Goal: Task Accomplishment & Management: Manage account settings

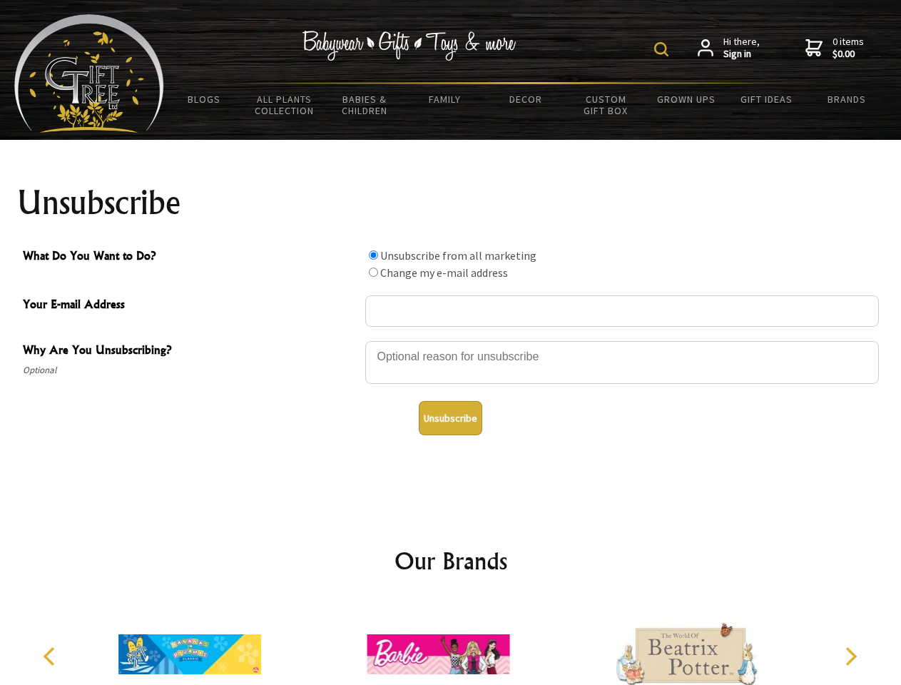
click at [663, 49] on img at bounding box center [661, 49] width 14 height 14
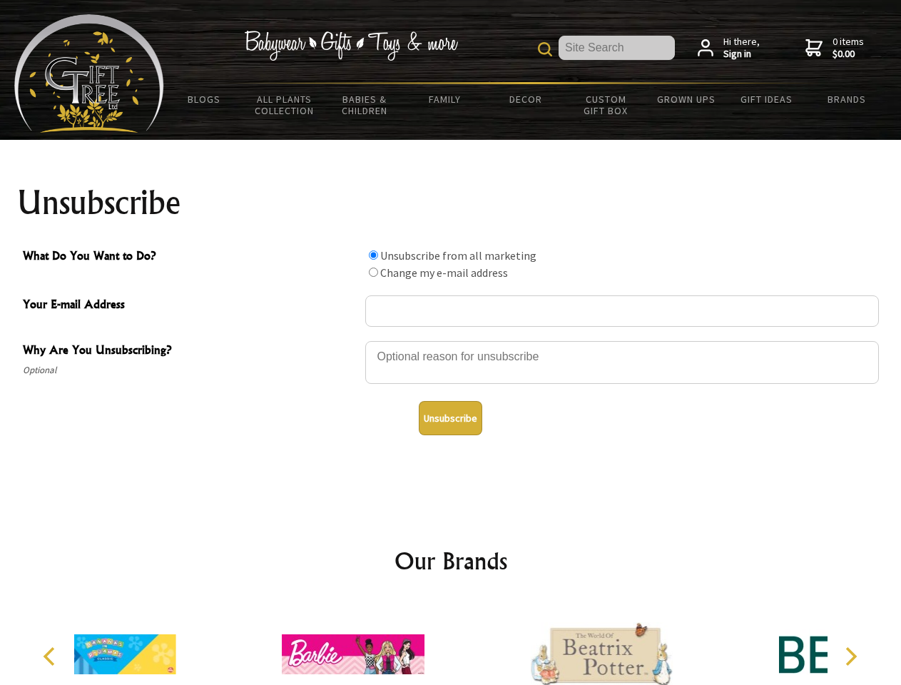
click at [451, 340] on div at bounding box center [622, 365] width 514 height 50
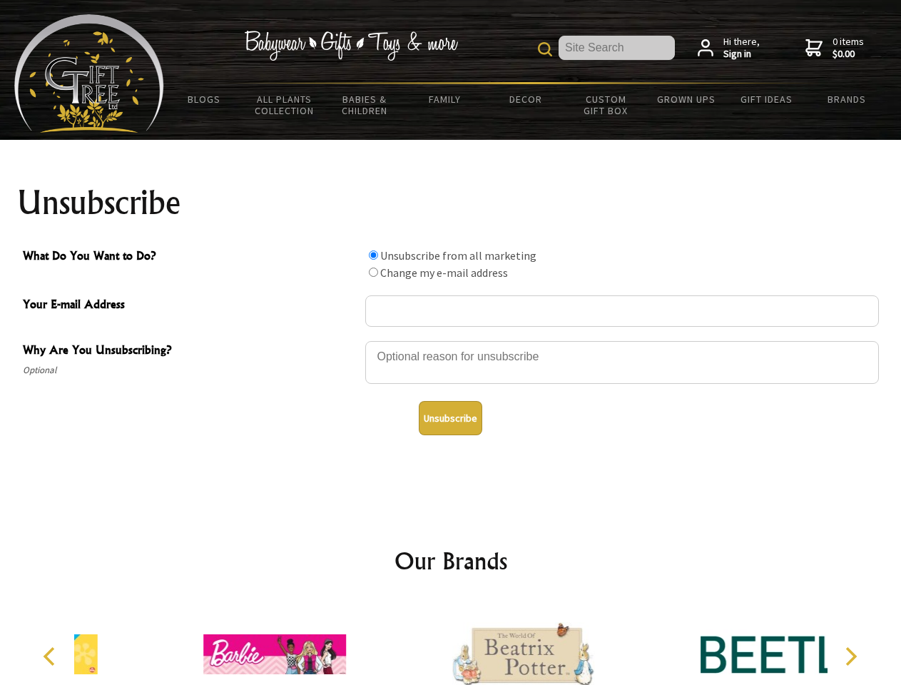
click at [373, 255] on input "What Do You Want to Do?" at bounding box center [373, 254] width 9 height 9
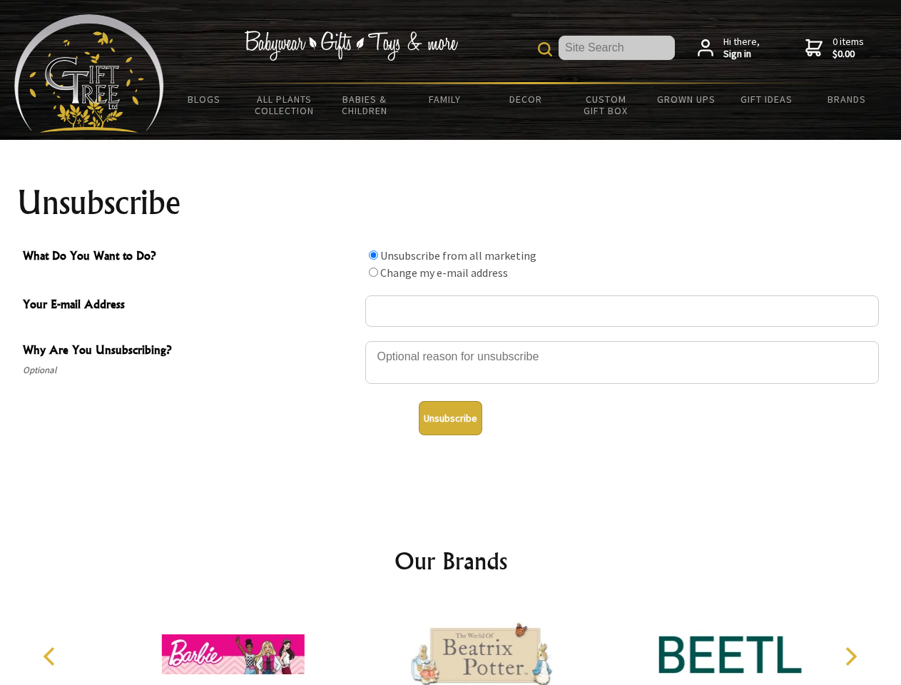
click at [373, 272] on input "What Do You Want to Do?" at bounding box center [373, 271] width 9 height 9
radio input "true"
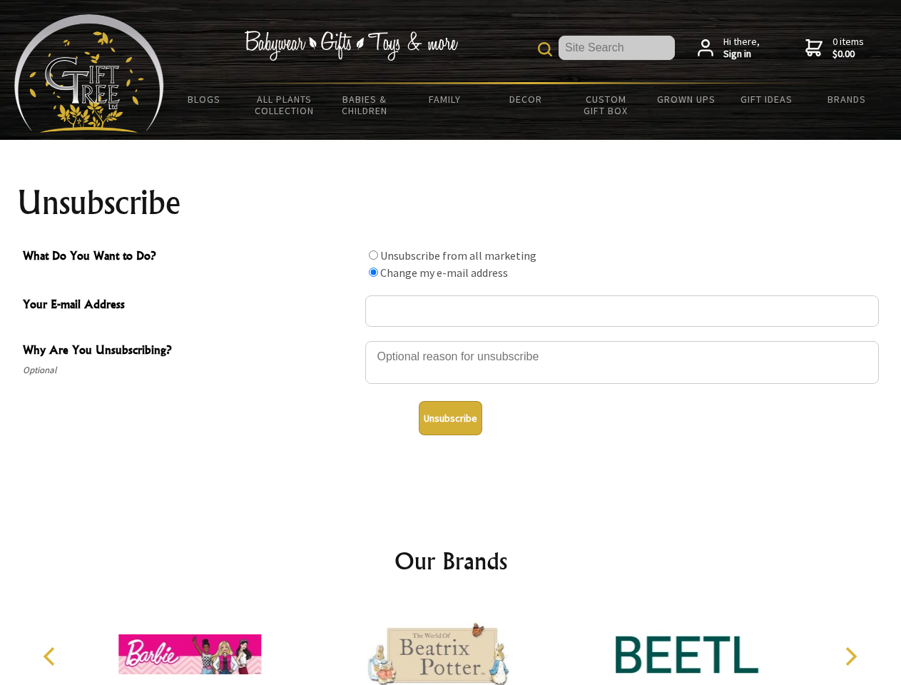
click at [450, 418] on button "Unsubscribe" at bounding box center [450, 418] width 63 height 34
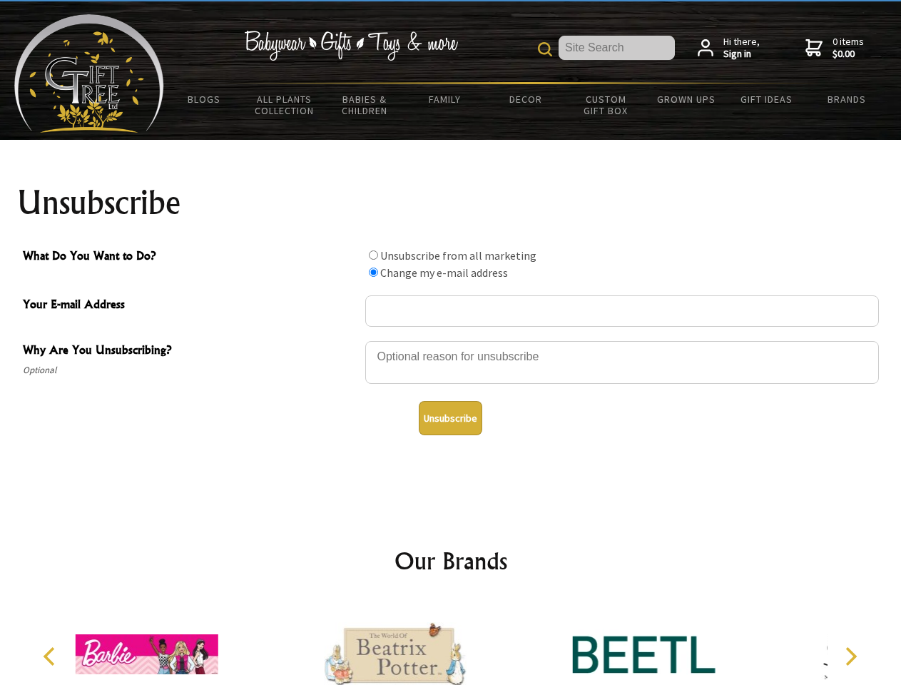
click at [51, 656] on icon "Previous" at bounding box center [50, 656] width 19 height 19
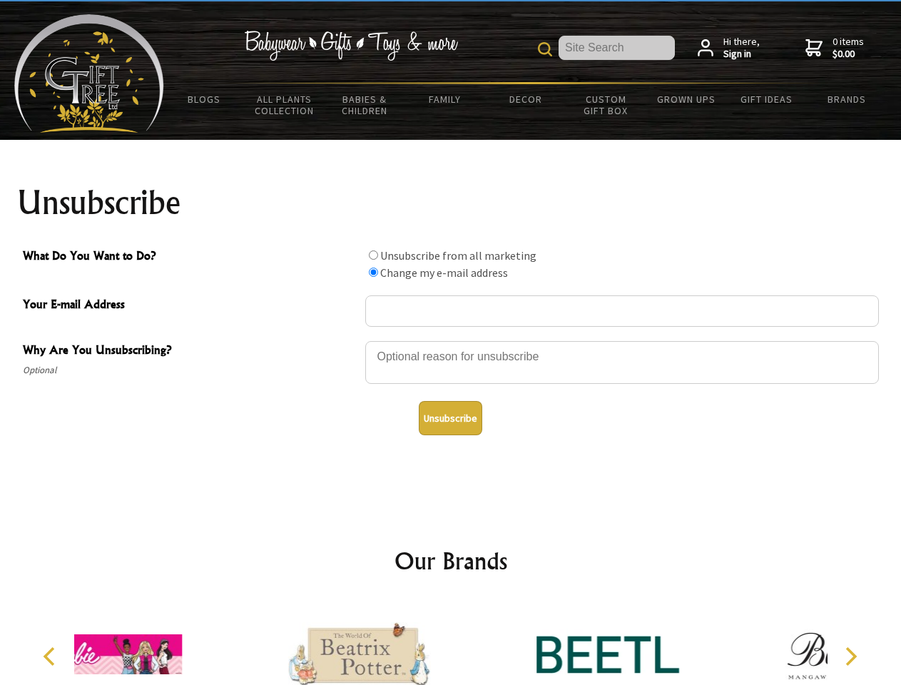
click at [850, 656] on icon "Next" at bounding box center [849, 656] width 19 height 19
